Goal: Task Accomplishment & Management: Use online tool/utility

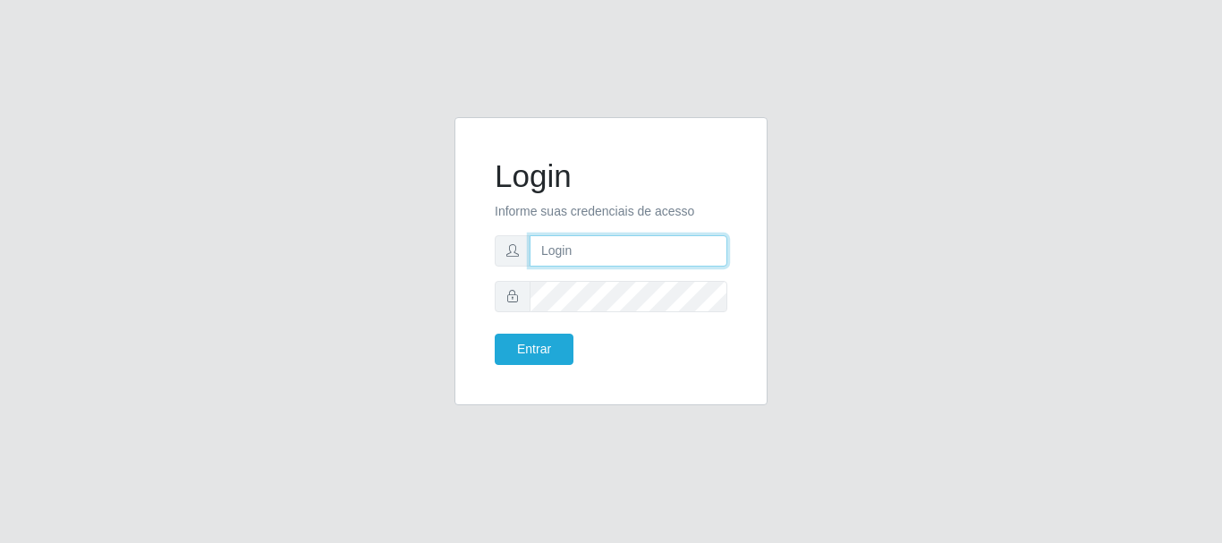
click at [597, 245] on input "text" at bounding box center [629, 250] width 198 height 31
type input "[EMAIL_ADDRESS][DOMAIN_NAME]"
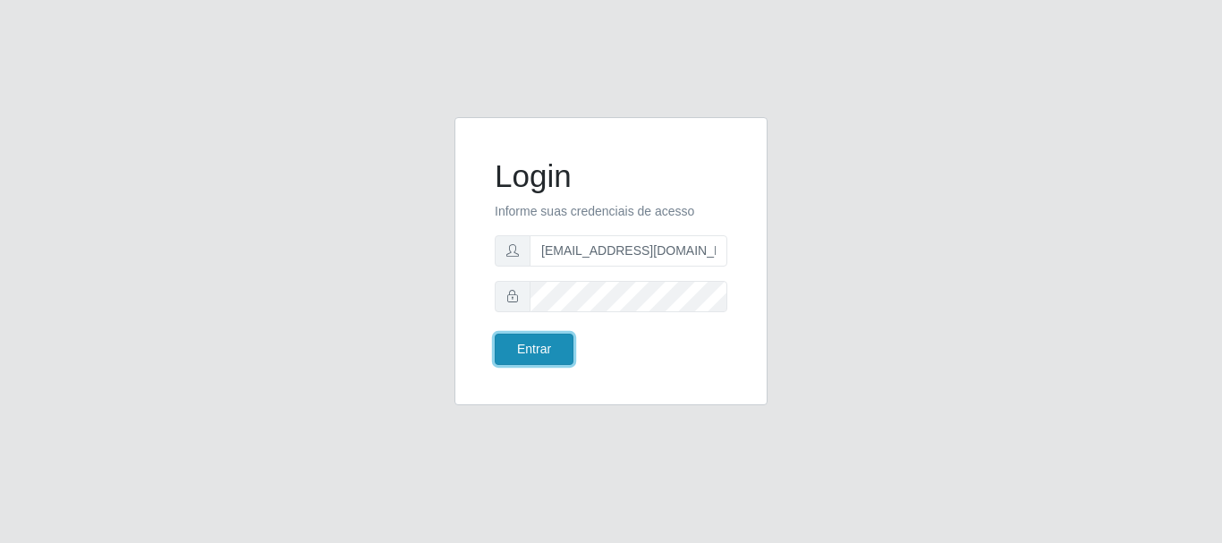
click at [539, 350] on button "Entrar" at bounding box center [534, 349] width 79 height 31
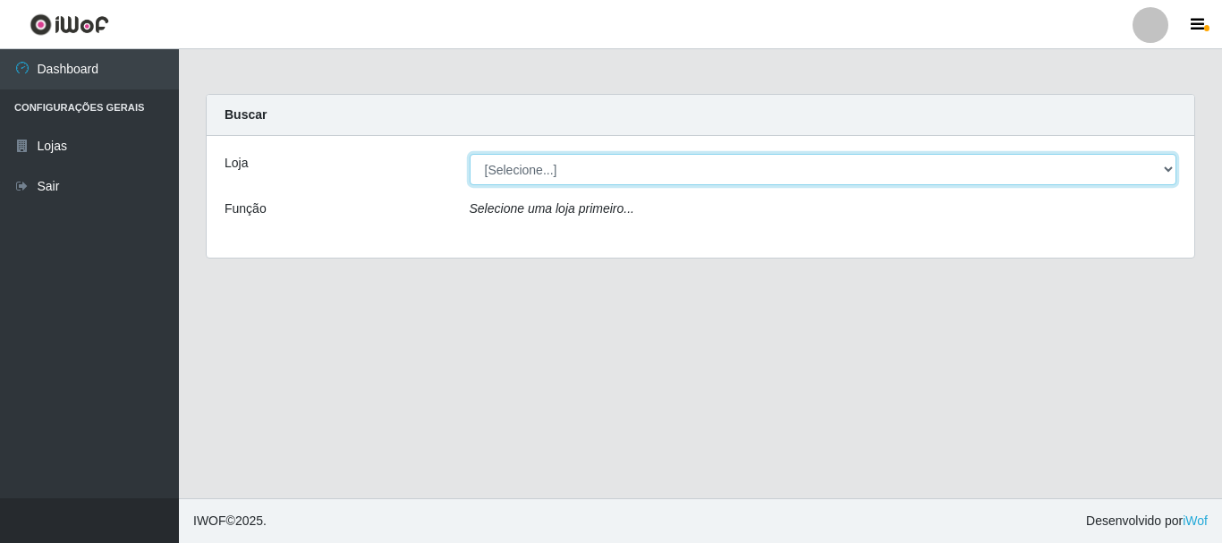
click at [470, 154] on select "[Selecione...] Super Show - [PERSON_NAME]" at bounding box center [824, 169] width 708 height 31
select select "120"
click option "Super Show - [PERSON_NAME]" at bounding box center [0, 0] width 0 height 0
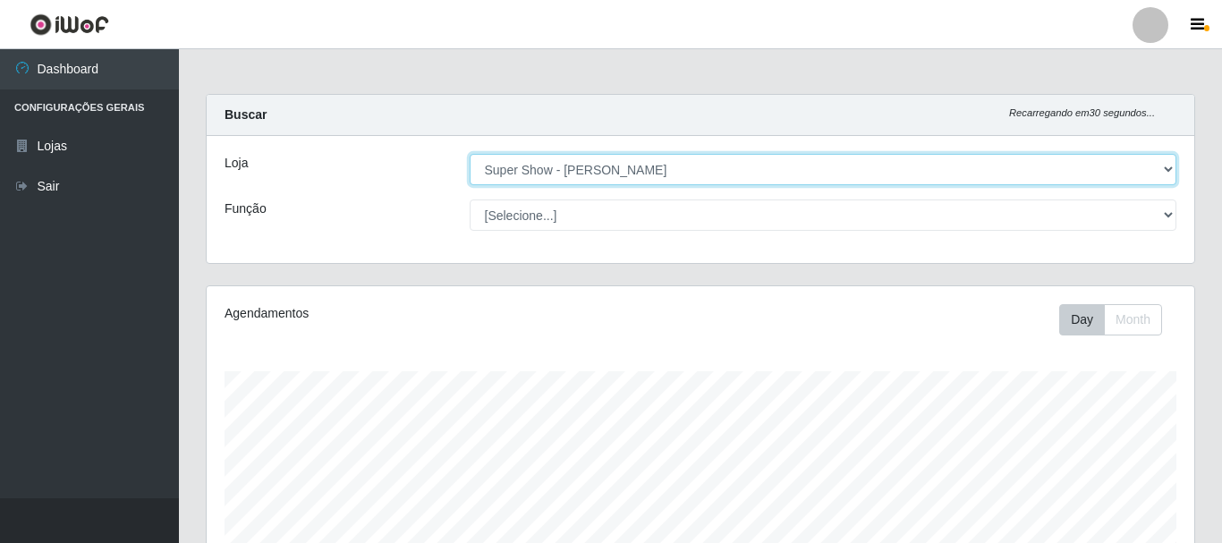
scroll to position [371, 988]
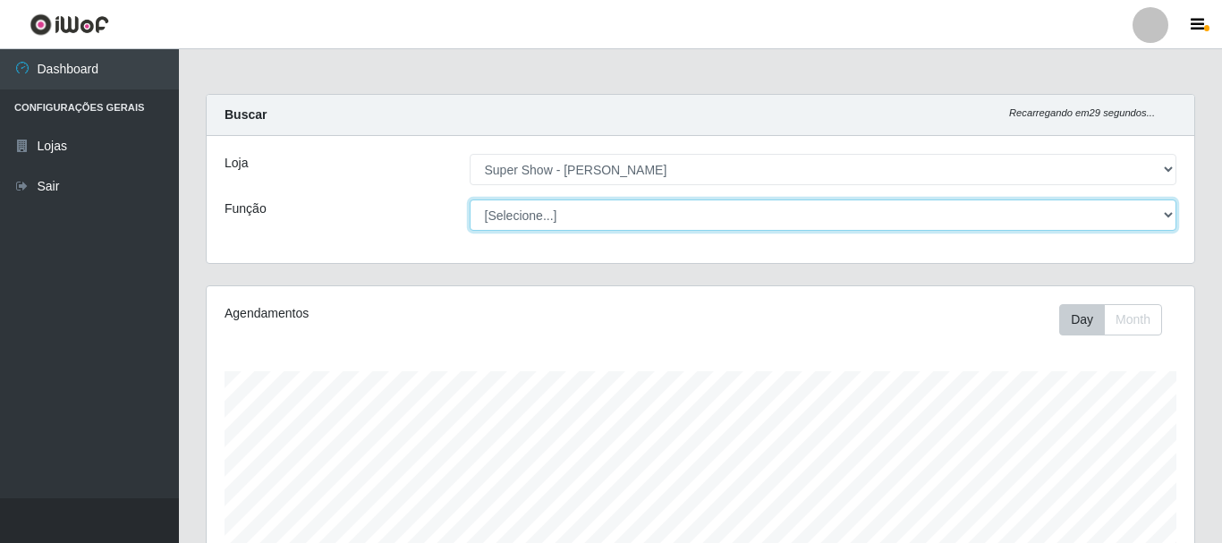
click at [470, 200] on select "[Selecione...] ASG Auxiliar de Estacionamento Balconista Embalador Embalador + …" at bounding box center [824, 215] width 708 height 31
select select "16"
click option "ASG" at bounding box center [0, 0] width 0 height 0
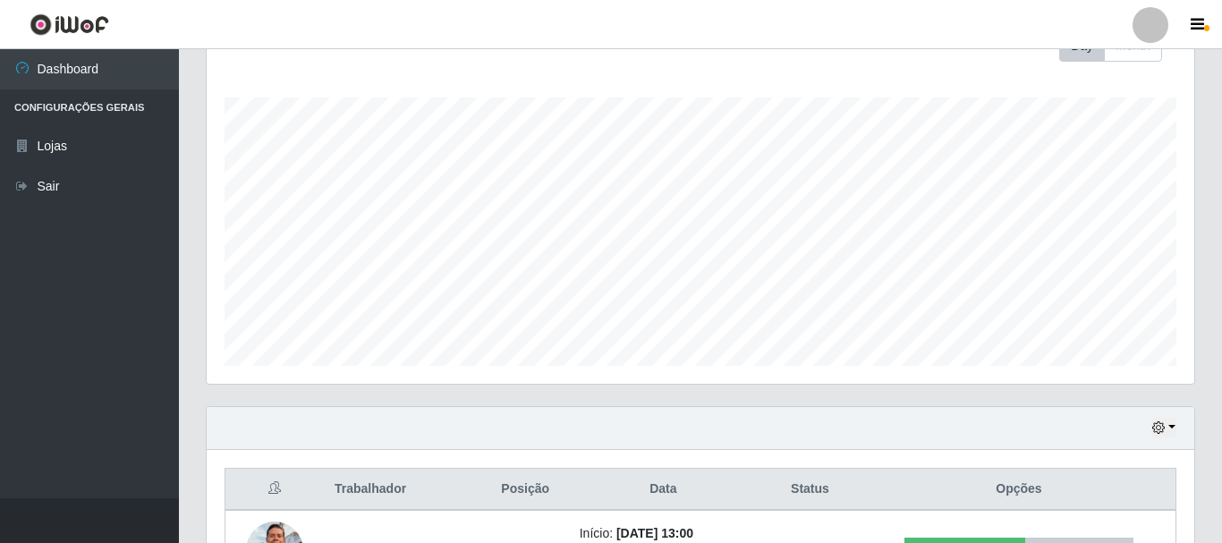
scroll to position [406, 0]
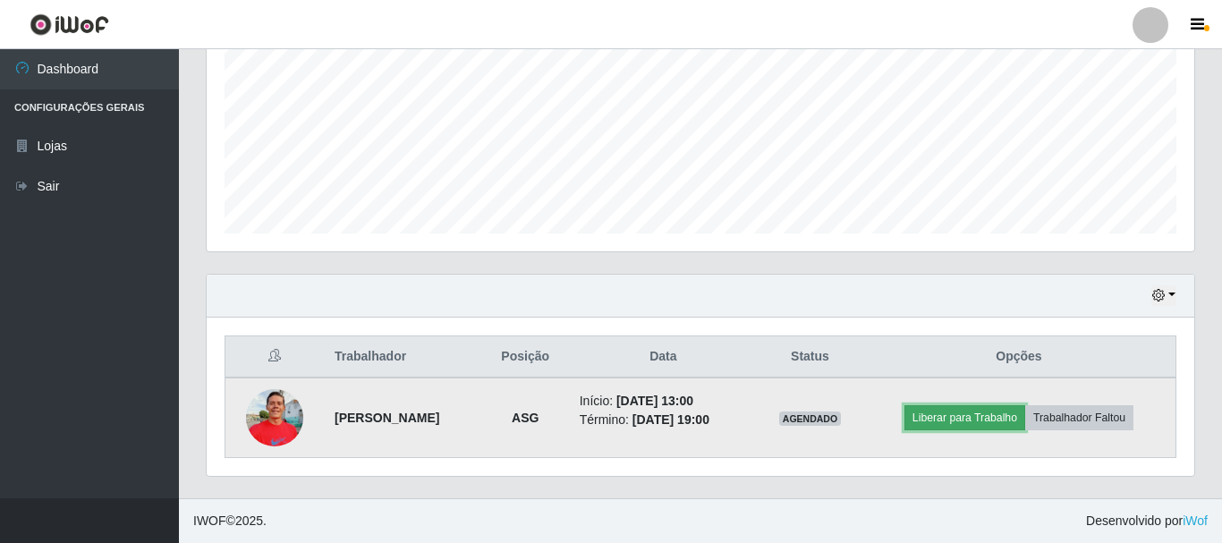
click at [946, 420] on button "Liberar para Trabalho" at bounding box center [965, 417] width 121 height 25
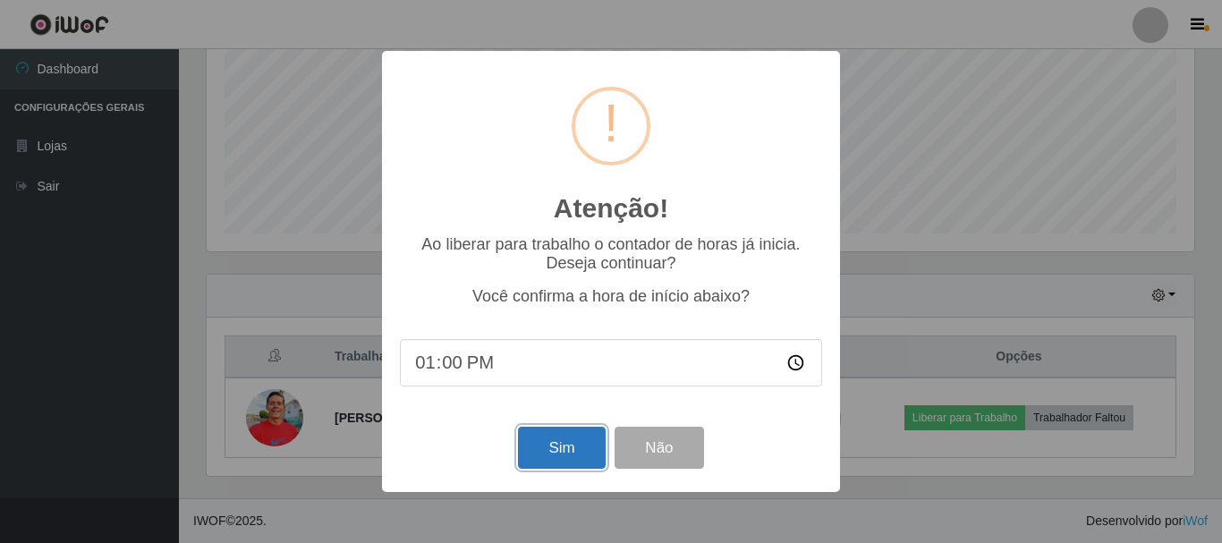
click at [549, 459] on button "Sim" at bounding box center [561, 448] width 87 height 42
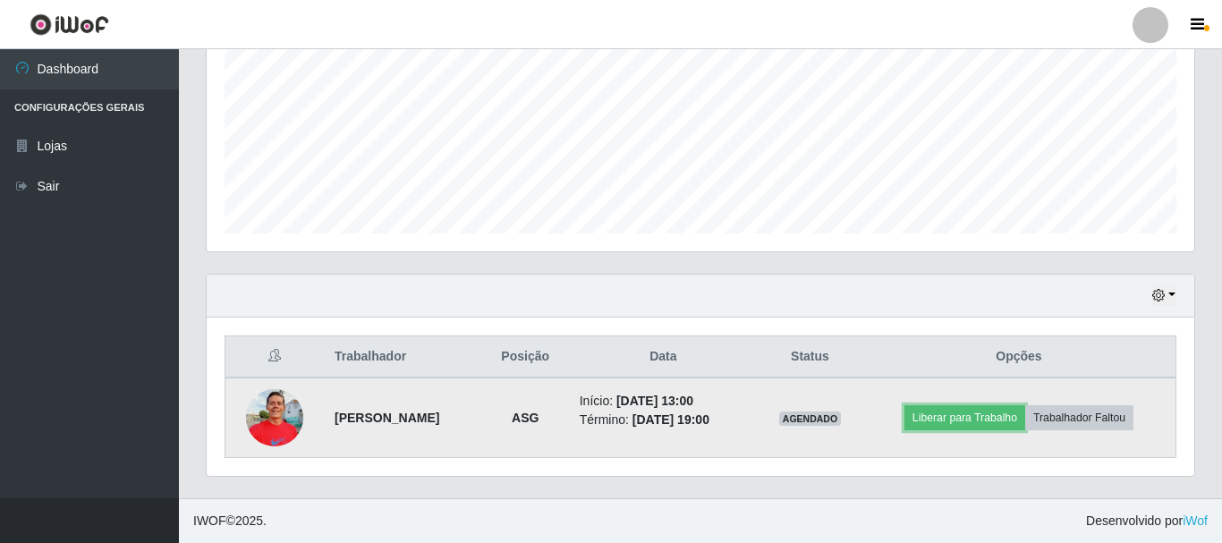
scroll to position [327, 0]
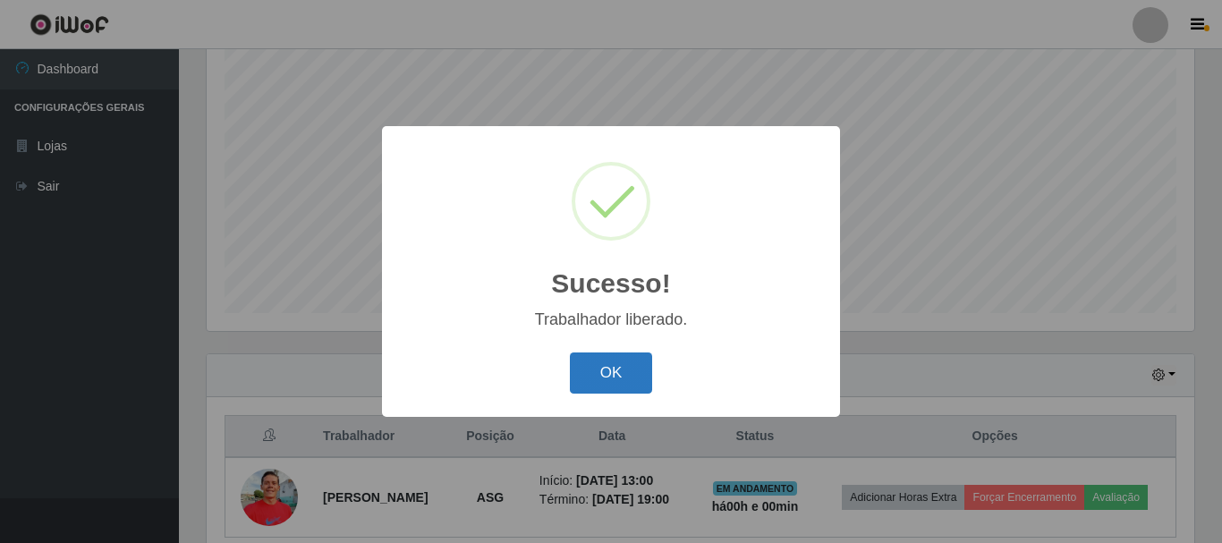
click at [600, 366] on button "OK" at bounding box center [611, 374] width 83 height 42
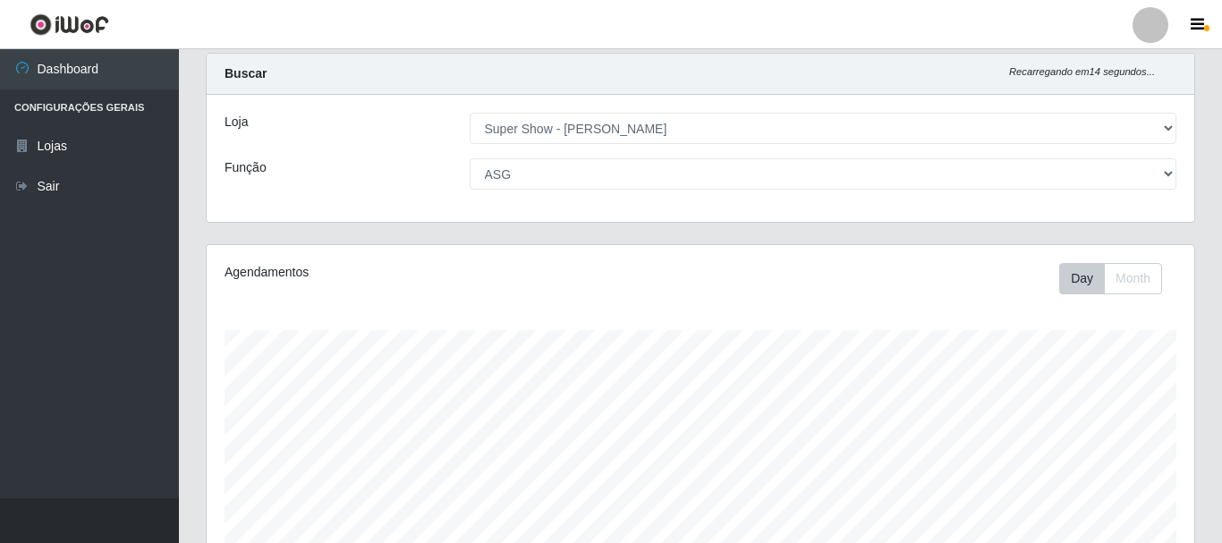
scroll to position [0, 0]
